Goal: Ask a question

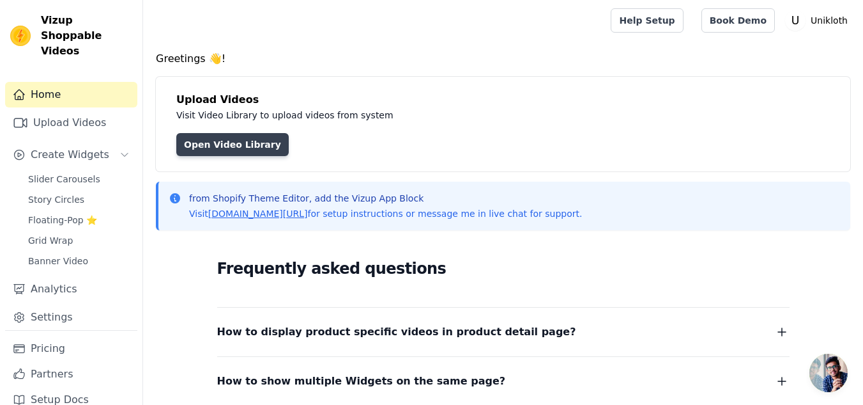
click at [217, 147] on link "Open Video Library" at bounding box center [232, 144] width 112 height 23
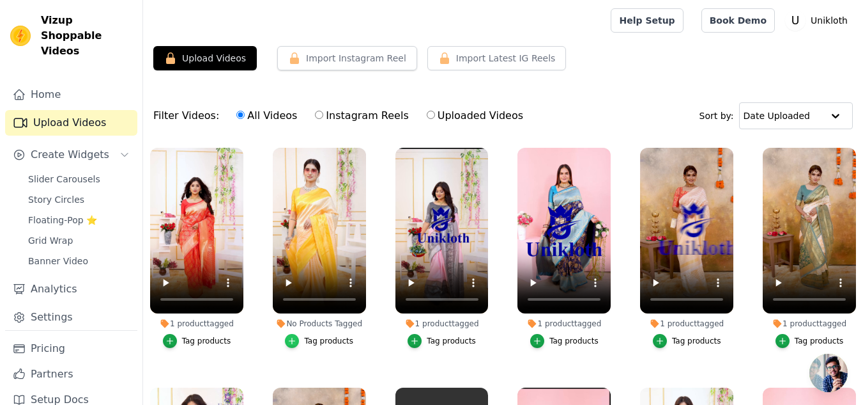
click at [298, 339] on div "button" at bounding box center [292, 341] width 14 height 14
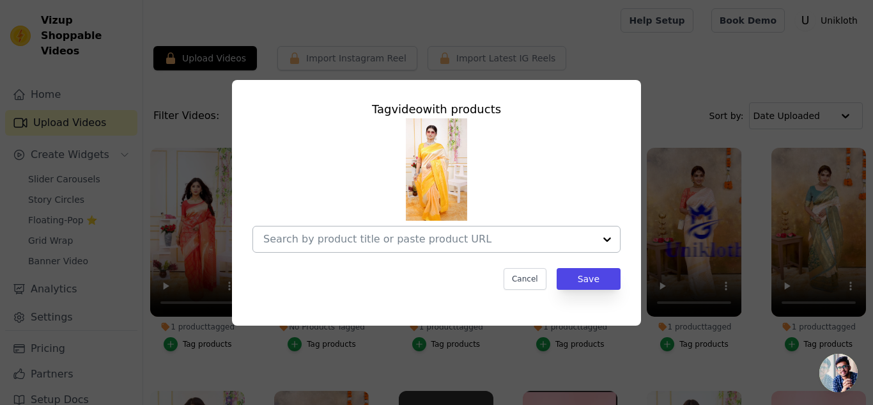
click at [442, 238] on input "No Products Tagged Tag video with products Cancel Save Tag products" at bounding box center [428, 239] width 331 height 12
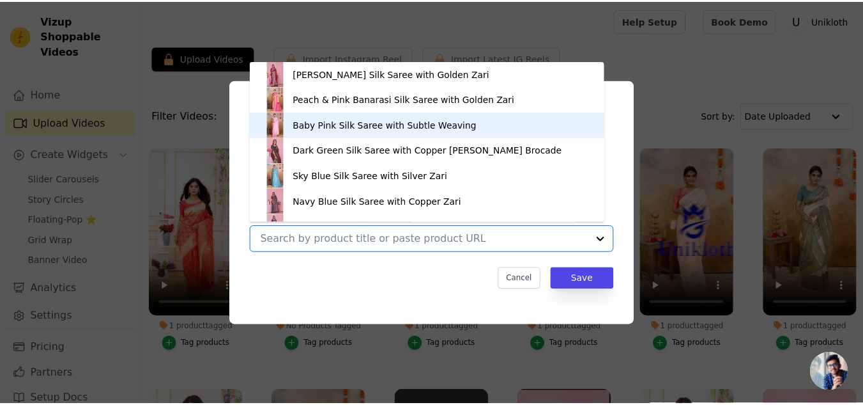
scroll to position [350, 0]
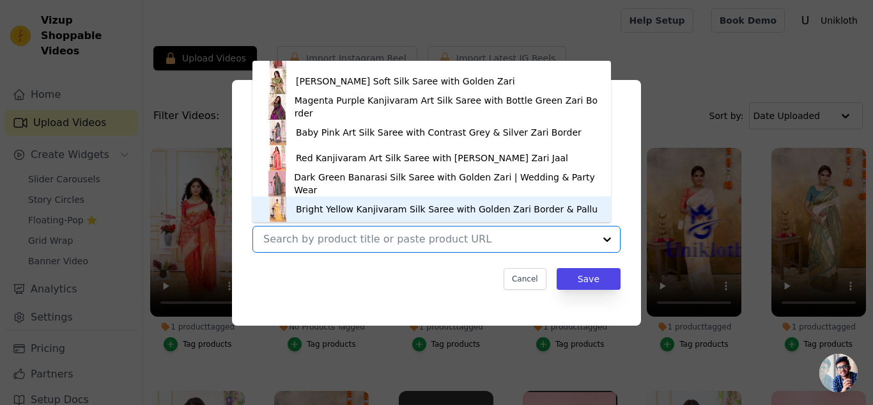
click at [339, 207] on div "Bright Yellow Kanjivaram Silk Saree with Golden Zari Border & Pallu" at bounding box center [447, 209] width 302 height 13
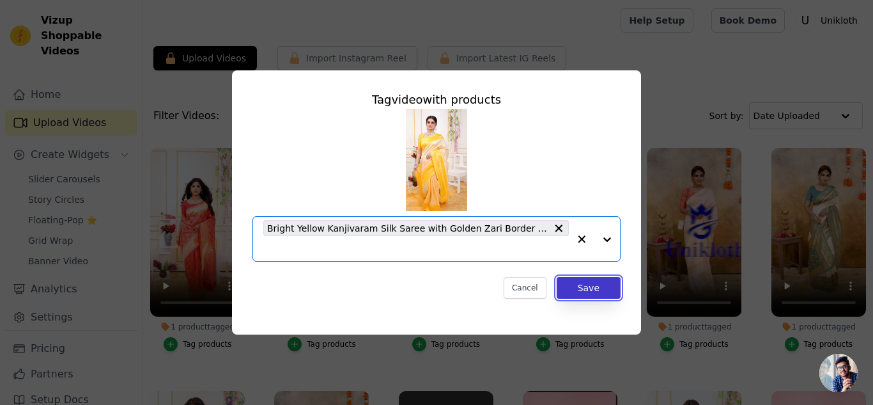
click at [583, 280] on button "Save" at bounding box center [589, 288] width 64 height 22
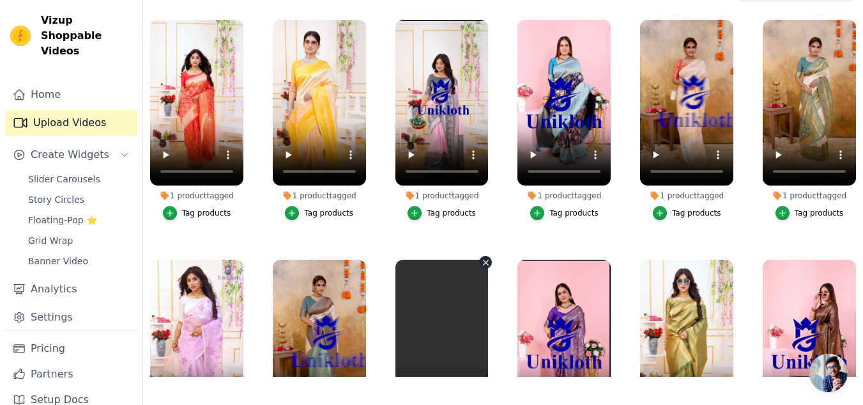
scroll to position [64, 0]
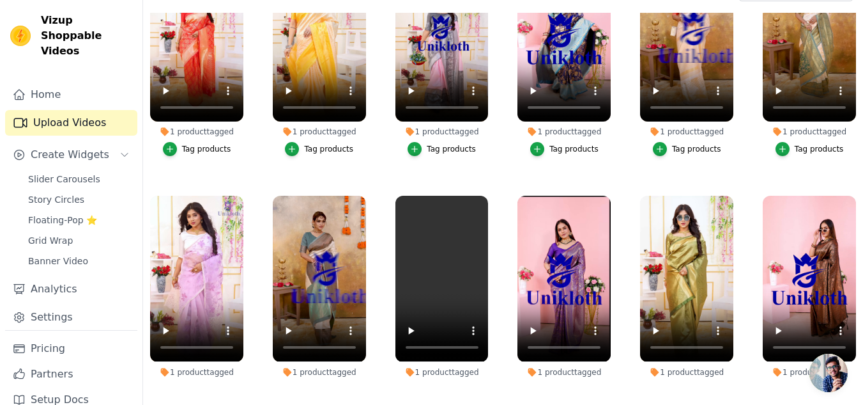
click at [494, 186] on ul "1 product tagged Tag products 1 product tagged Tag products 1 product tagged Ta…" at bounding box center [503, 195] width 720 height 364
click at [481, 196] on icon "button" at bounding box center [486, 199] width 10 height 10
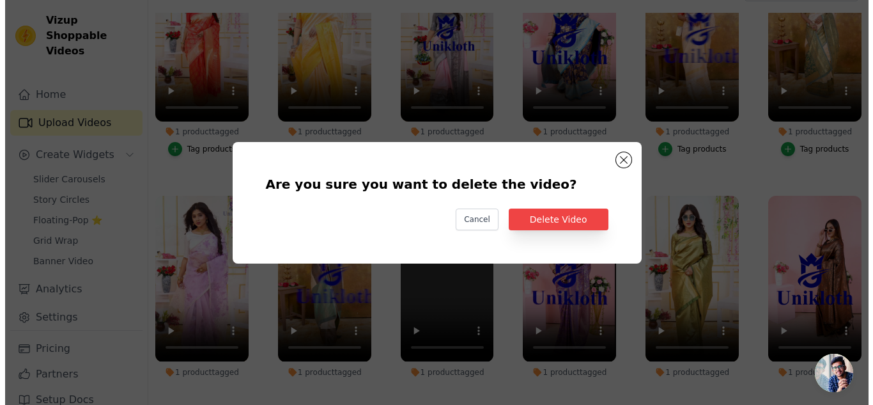
scroll to position [0, 0]
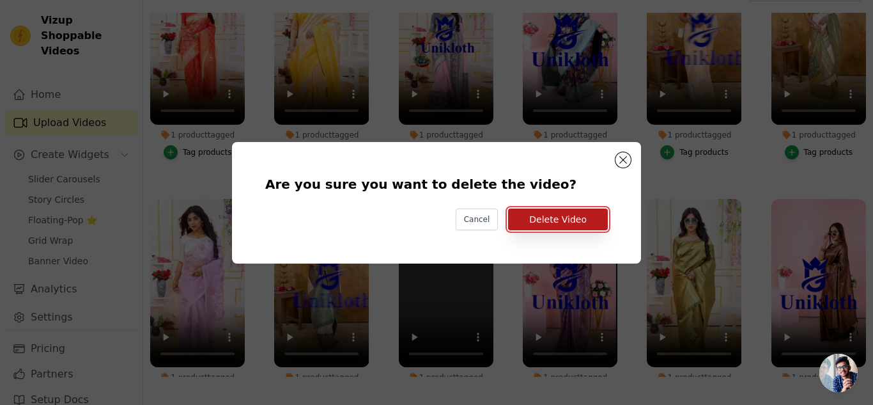
click at [547, 225] on button "Delete Video" at bounding box center [558, 219] width 100 height 22
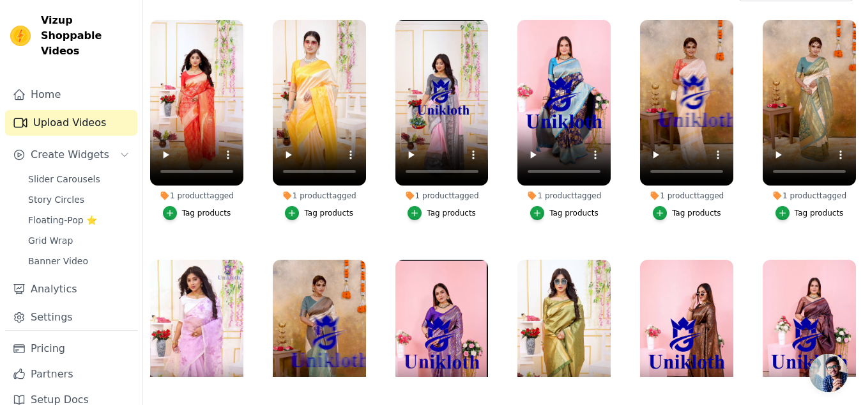
click at [51, 110] on link "Upload Videos" at bounding box center [71, 123] width 132 height 26
click at [42, 82] on link "Home" at bounding box center [71, 95] width 132 height 26
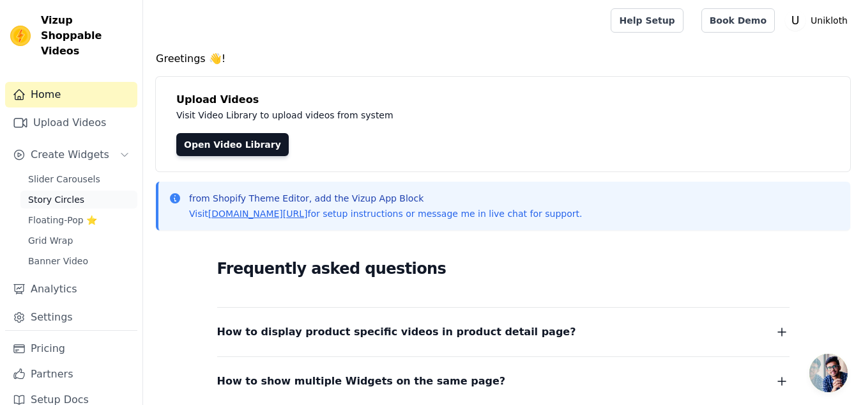
click at [71, 193] on span "Story Circles" at bounding box center [56, 199] width 56 height 13
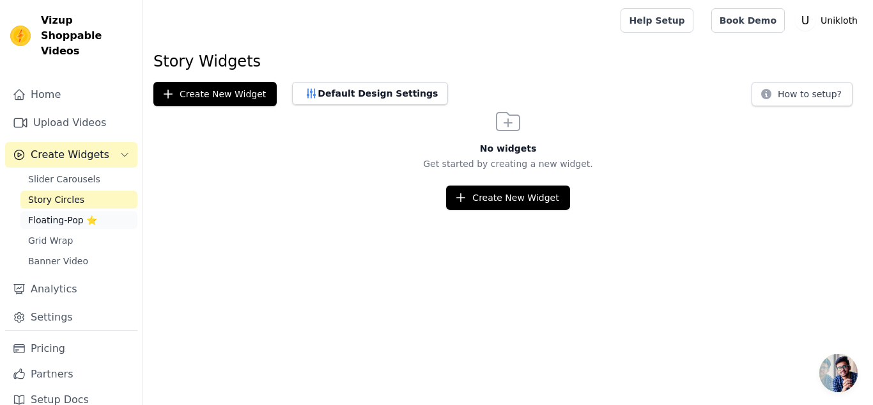
click at [66, 213] on span "Floating-Pop ⭐" at bounding box center [62, 219] width 69 height 13
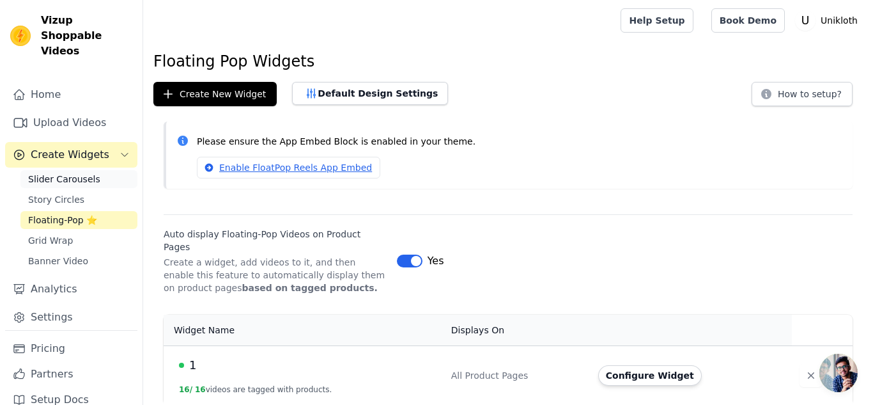
click at [64, 173] on span "Slider Carousels" at bounding box center [64, 179] width 72 height 13
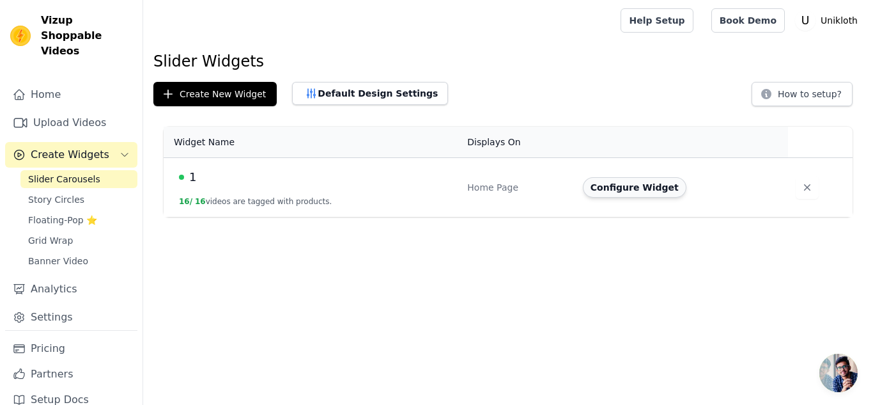
click at [614, 185] on button "Configure Widget" at bounding box center [635, 187] width 104 height 20
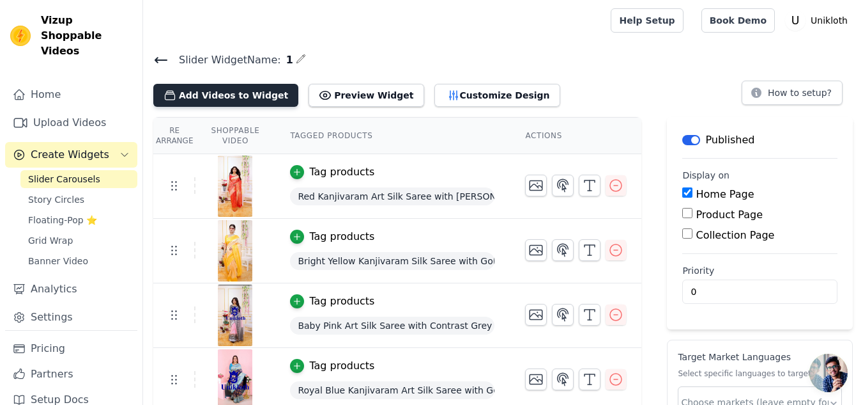
click at [215, 93] on button "Add Videos to Widget" at bounding box center [225, 95] width 145 height 23
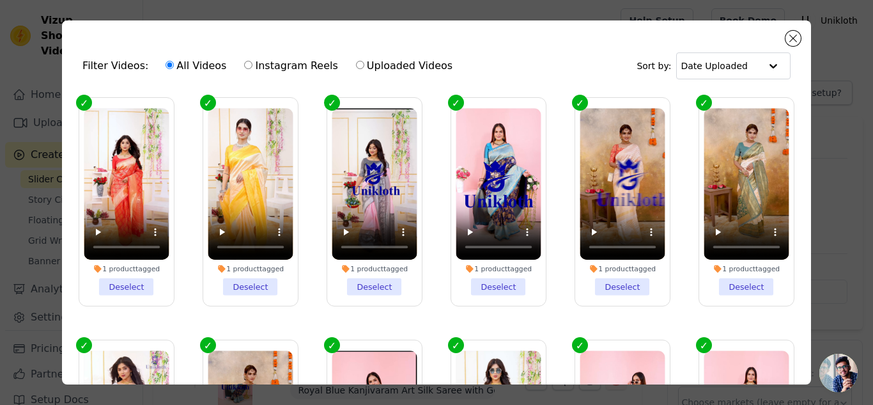
click at [356, 65] on input "Uploaded Videos" at bounding box center [360, 65] width 8 height 8
radio input "true"
click at [165, 72] on label "All Videos" at bounding box center [196, 66] width 62 height 17
click at [166, 69] on input "All Videos" at bounding box center [170, 65] width 8 height 8
radio input "true"
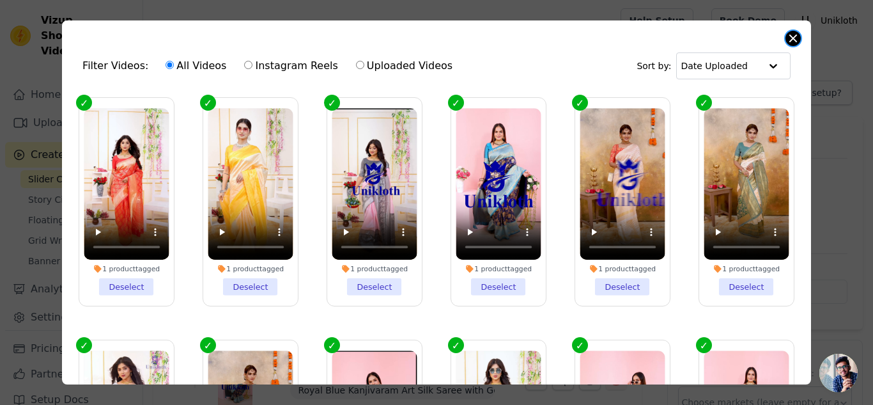
click at [790, 40] on button "Close modal" at bounding box center [792, 38] width 15 height 15
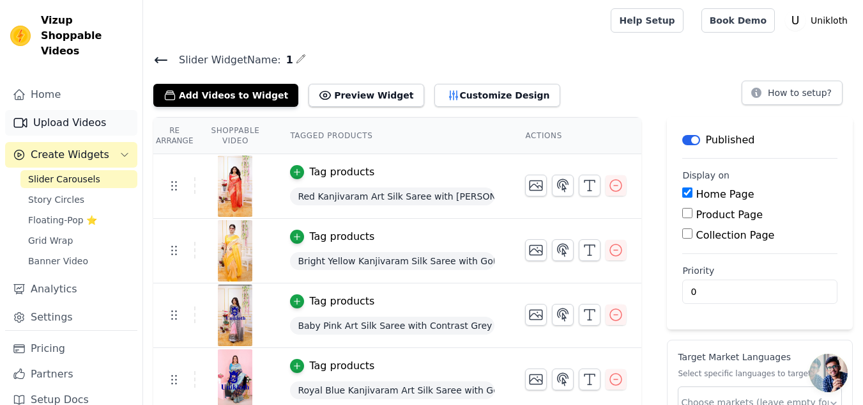
click at [69, 112] on link "Upload Videos" at bounding box center [71, 123] width 132 height 26
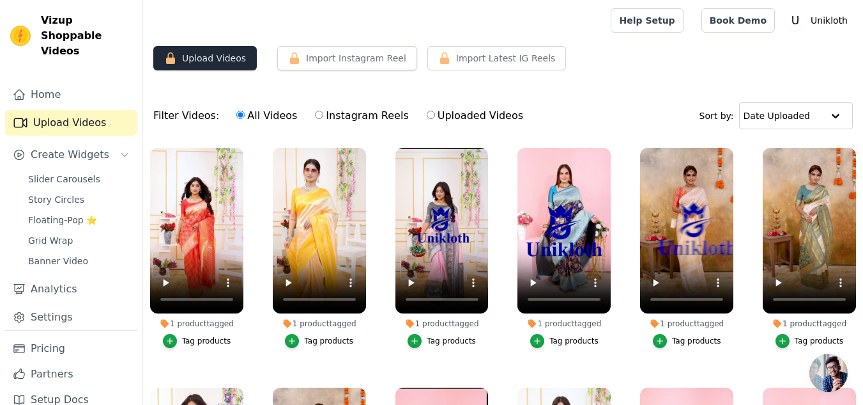
click at [202, 61] on button "Upload Videos" at bounding box center [205, 58] width 104 height 24
click at [63, 85] on link "Home" at bounding box center [71, 95] width 132 height 26
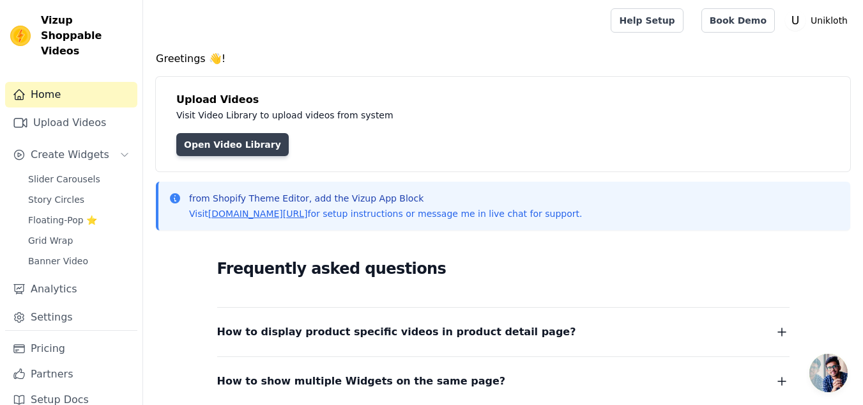
click at [217, 146] on link "Open Video Library" at bounding box center [232, 144] width 112 height 23
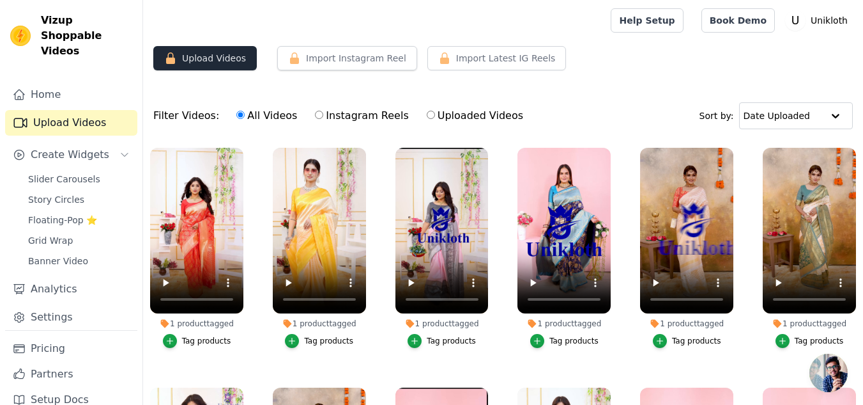
click at [190, 66] on button "Upload Videos" at bounding box center [205, 58] width 104 height 24
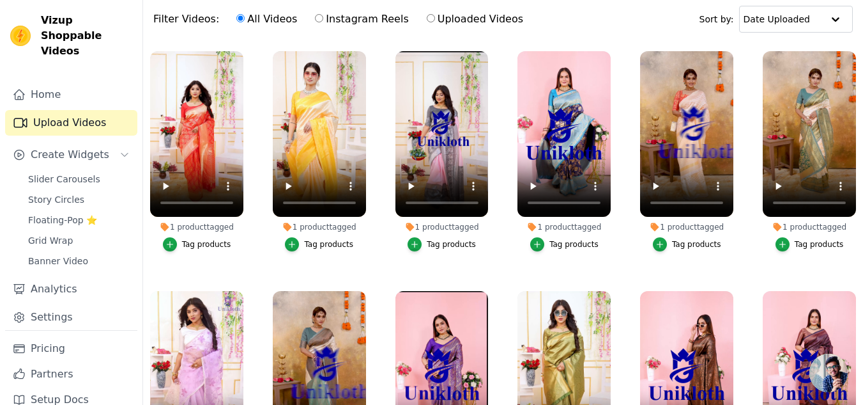
scroll to position [130, 0]
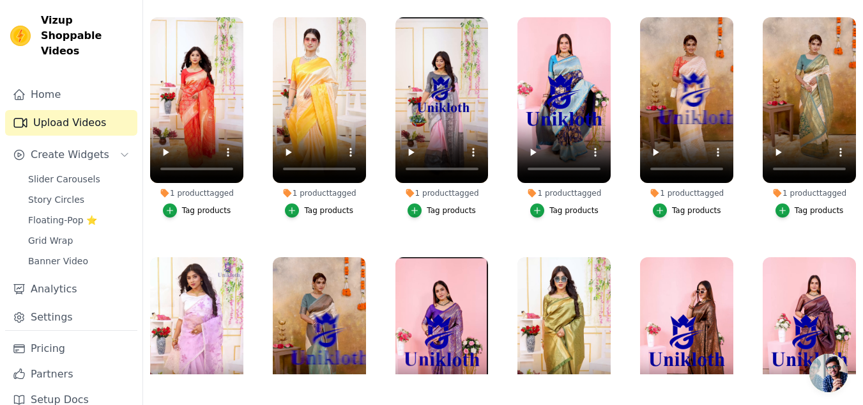
click at [825, 369] on span "Open chat" at bounding box center [829, 372] width 38 height 38
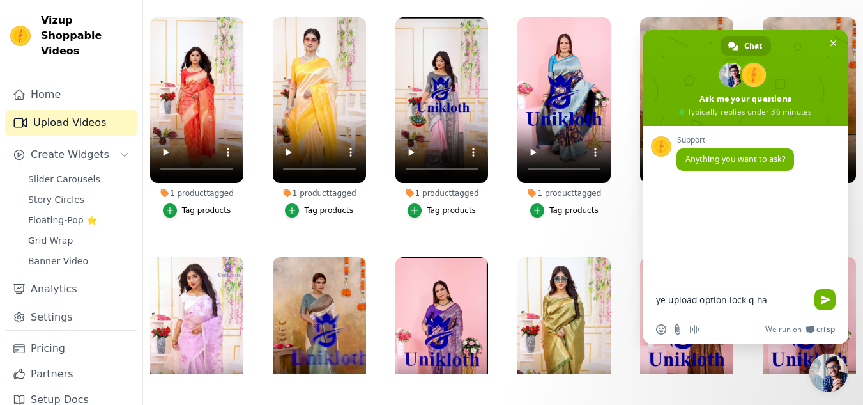
type textarea "ye upload option lock q hai"
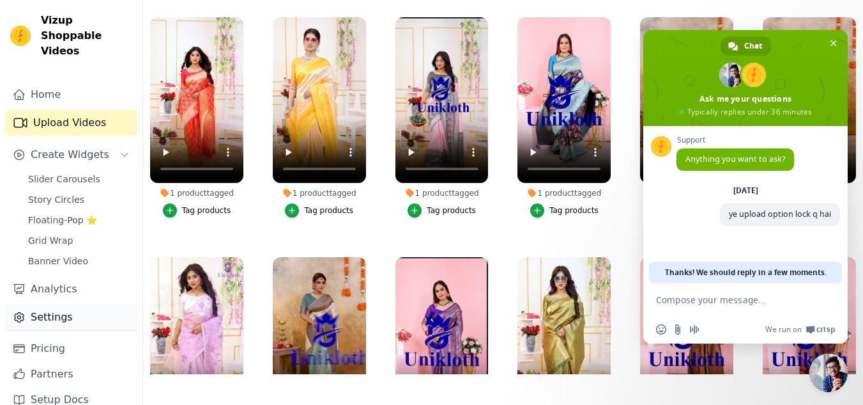
click at [45, 304] on link "Settings" at bounding box center [71, 317] width 132 height 26
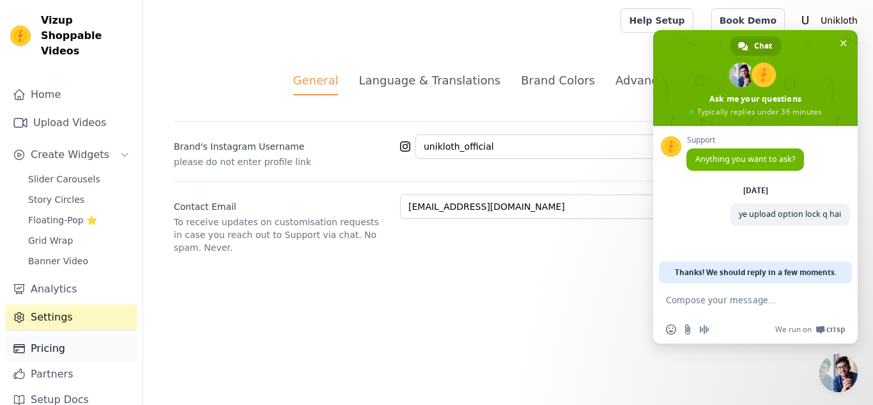
click at [48, 336] on link "Pricing" at bounding box center [71, 349] width 132 height 26
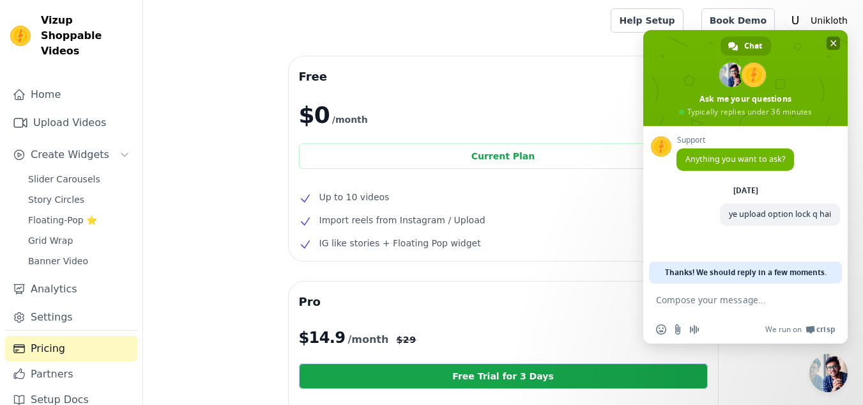
click at [833, 42] on span "Close chat" at bounding box center [834, 43] width 6 height 6
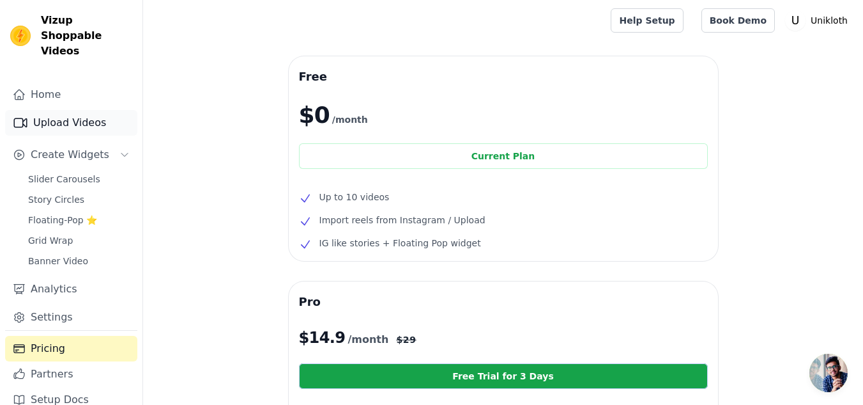
click at [72, 112] on link "Upload Videos" at bounding box center [71, 123] width 132 height 26
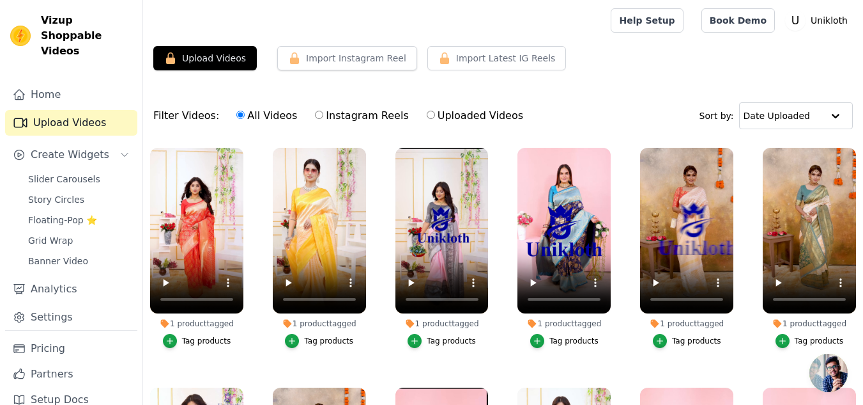
scroll to position [85, 0]
click at [204, 61] on button "Upload Videos" at bounding box center [205, 58] width 104 height 24
